Goal: Communication & Community: Answer question/provide support

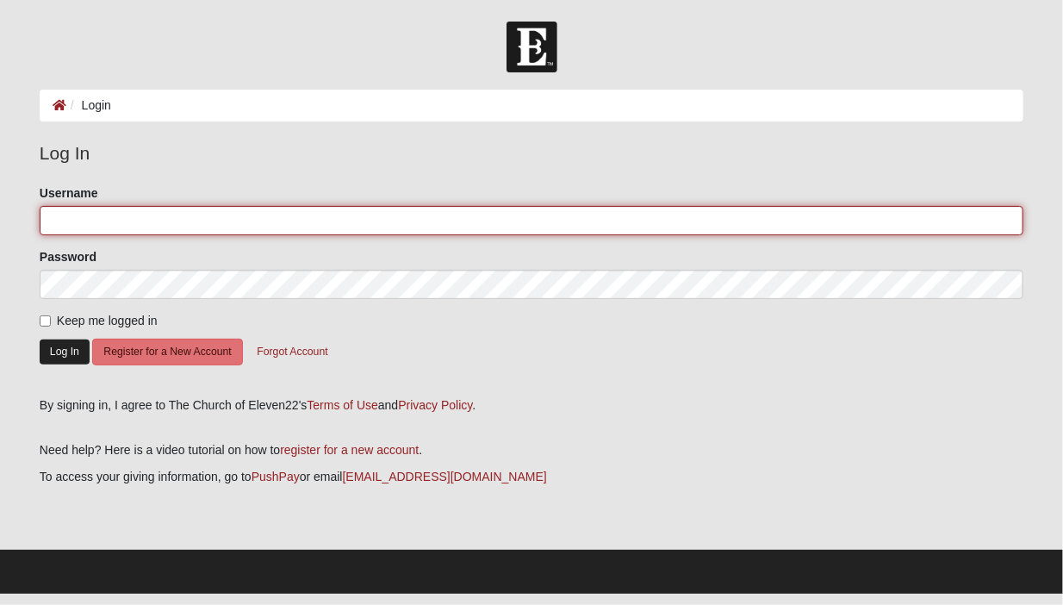
type input "[EMAIL_ADDRESS][DOMAIN_NAME]"
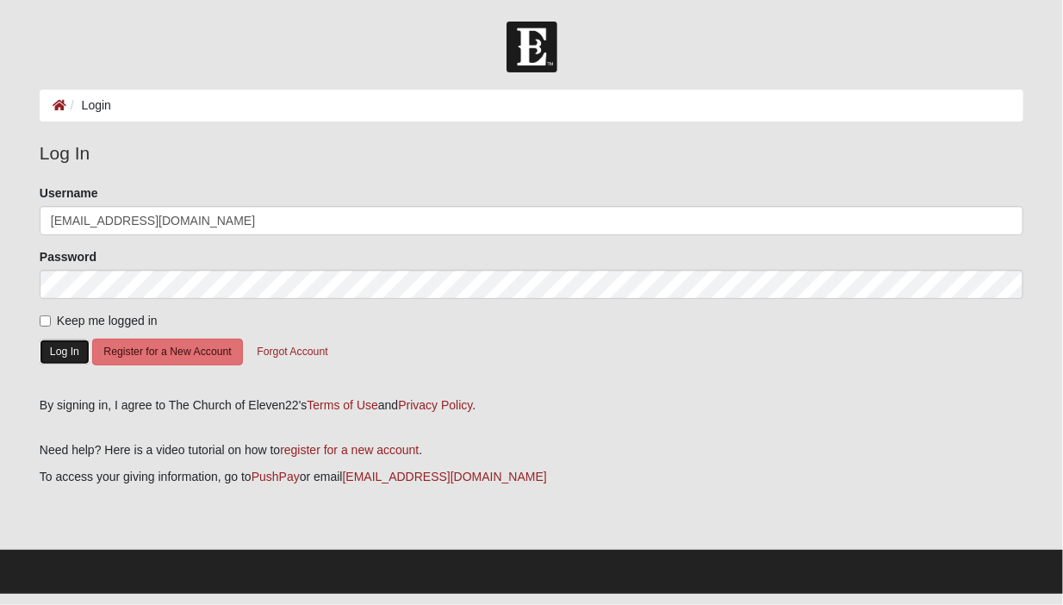
click at [54, 353] on button "Log In" at bounding box center [65, 351] width 50 height 25
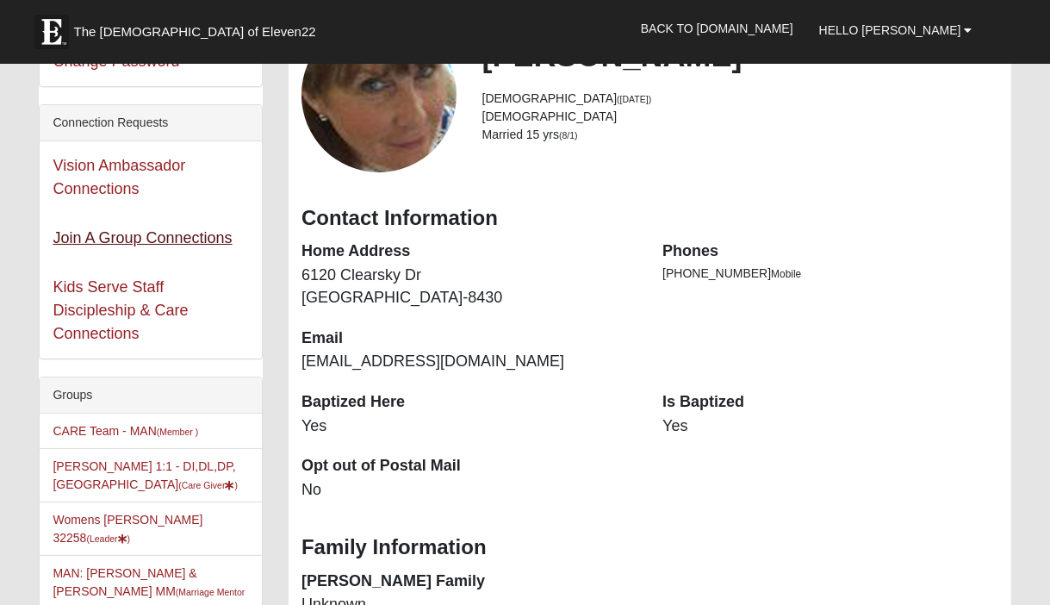
scroll to position [86, 0]
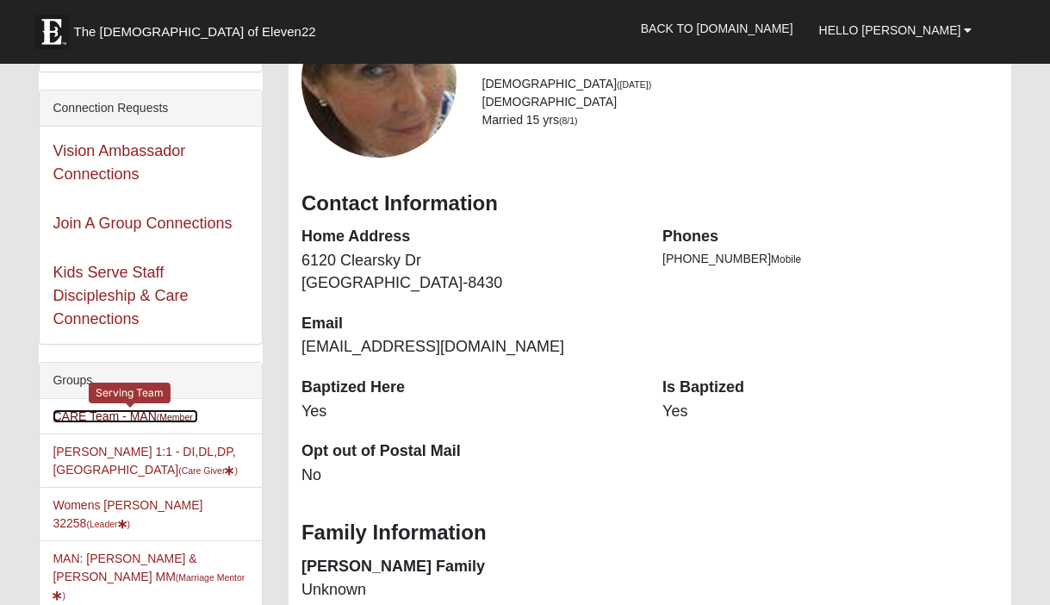
click at [119, 417] on link "CARE Team - MAN (Member )" at bounding box center [126, 416] width 146 height 14
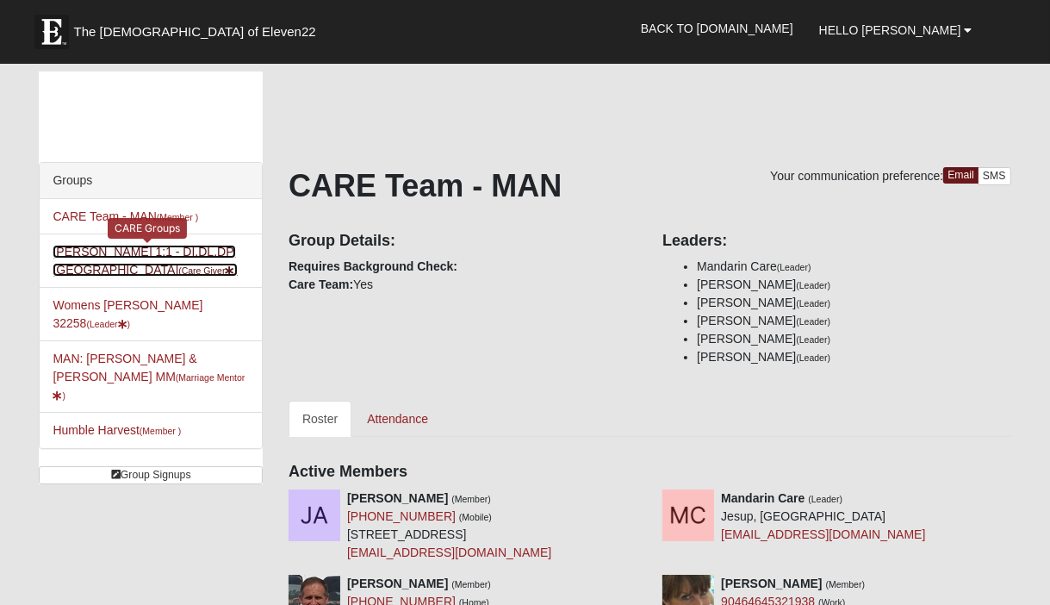
click at [153, 255] on link "[PERSON_NAME] 1:1 - DI,DL,DP,[GEOGRAPHIC_DATA] (Care Giver )" at bounding box center [145, 261] width 185 height 32
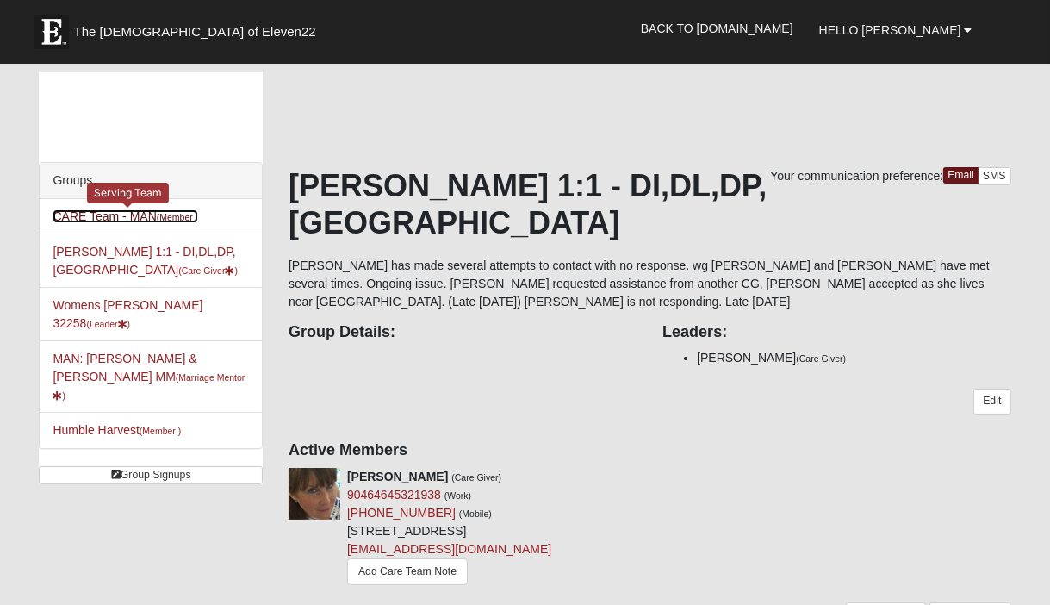
click at [146, 214] on link "CARE Team - MAN (Member )" at bounding box center [126, 216] width 146 height 14
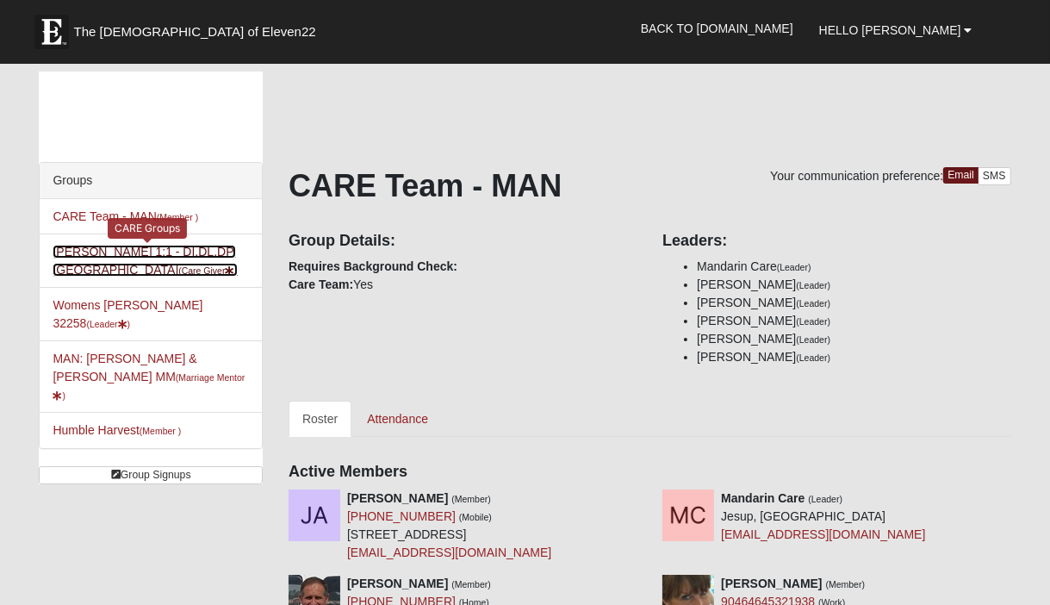
click at [96, 253] on link "[PERSON_NAME] 1:1 - DI,DL,DP,[GEOGRAPHIC_DATA] (Care Giver )" at bounding box center [145, 261] width 185 height 32
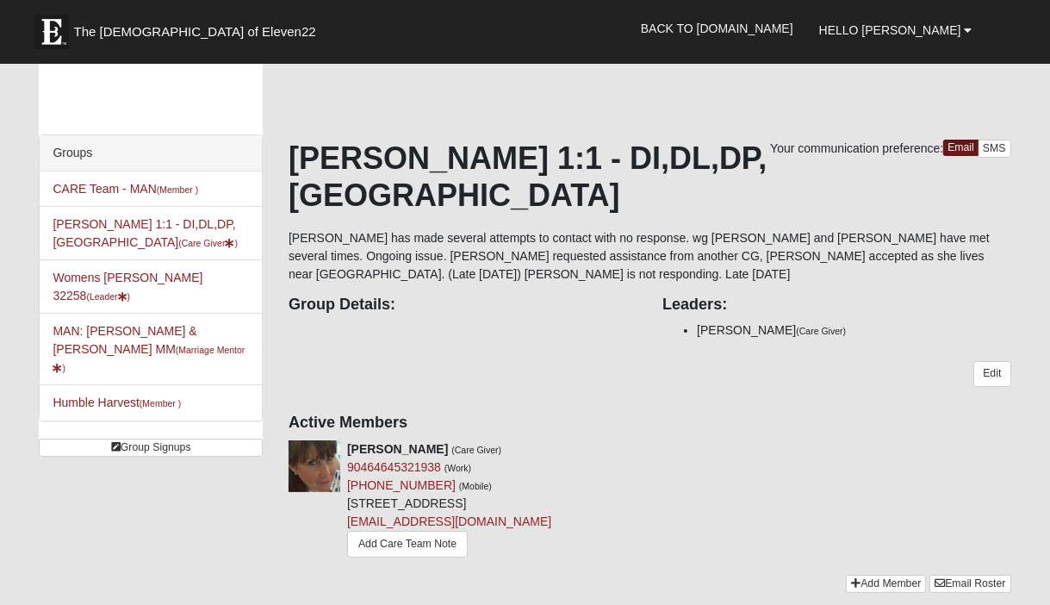
scroll to position [86, 0]
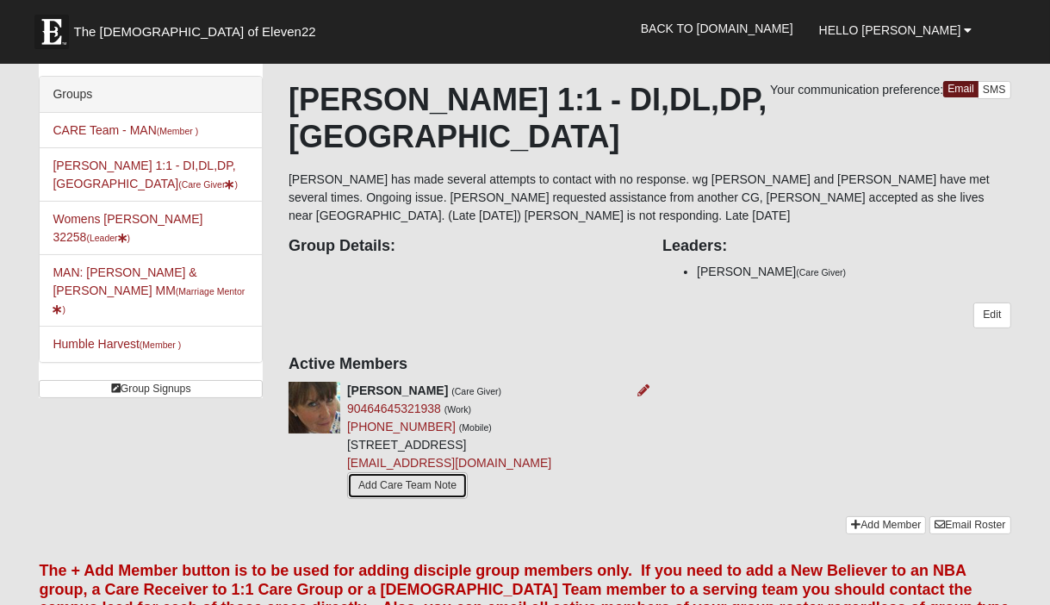
click at [413, 472] on link "Add Care Team Note" at bounding box center [407, 485] width 121 height 27
